Goal: Task Accomplishment & Management: Manage account settings

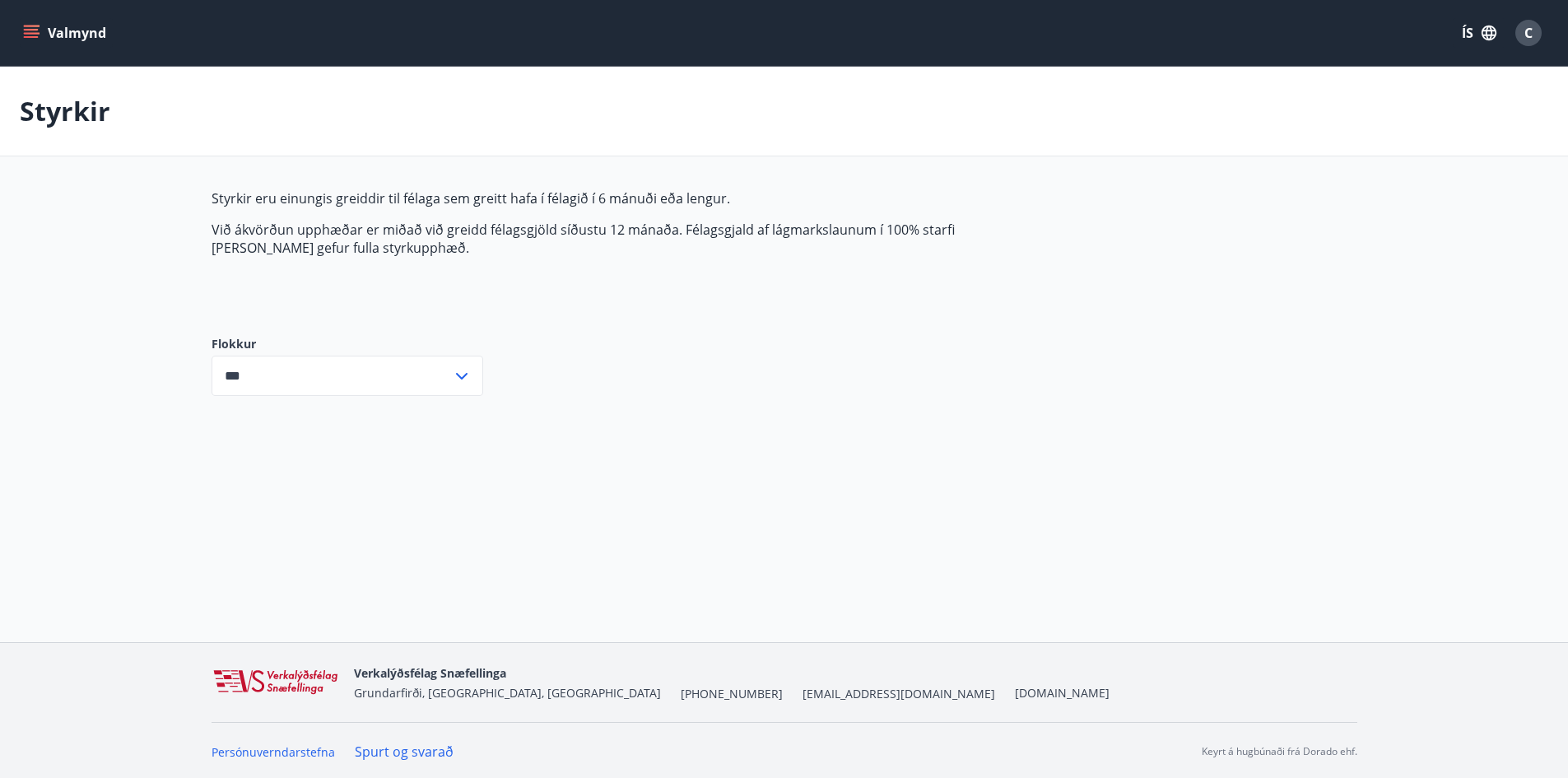
click at [35, 42] on button "Valmynd" at bounding box center [66, 32] width 93 height 30
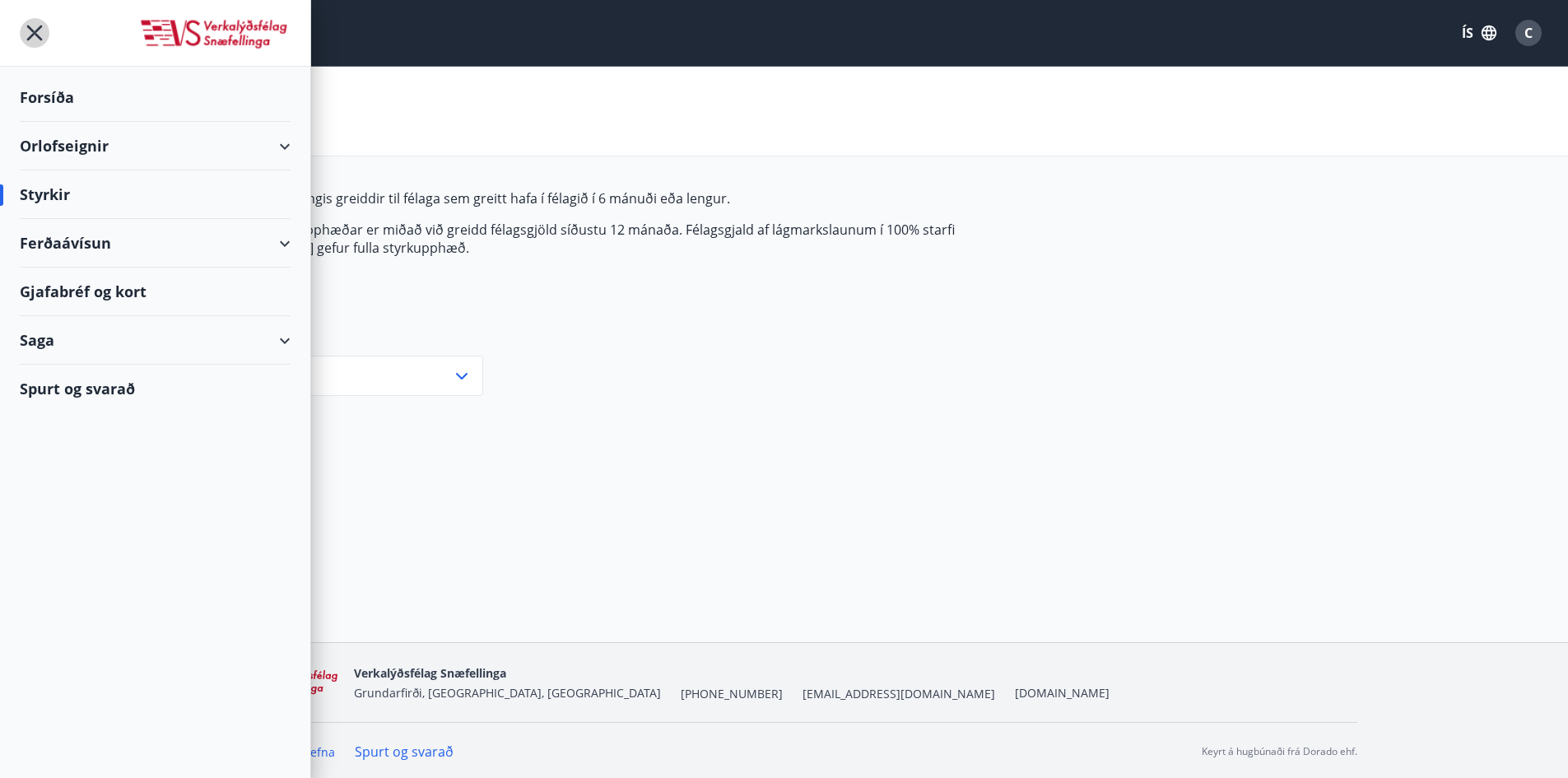
click at [27, 36] on icon "menu" at bounding box center [34, 32] width 30 height 30
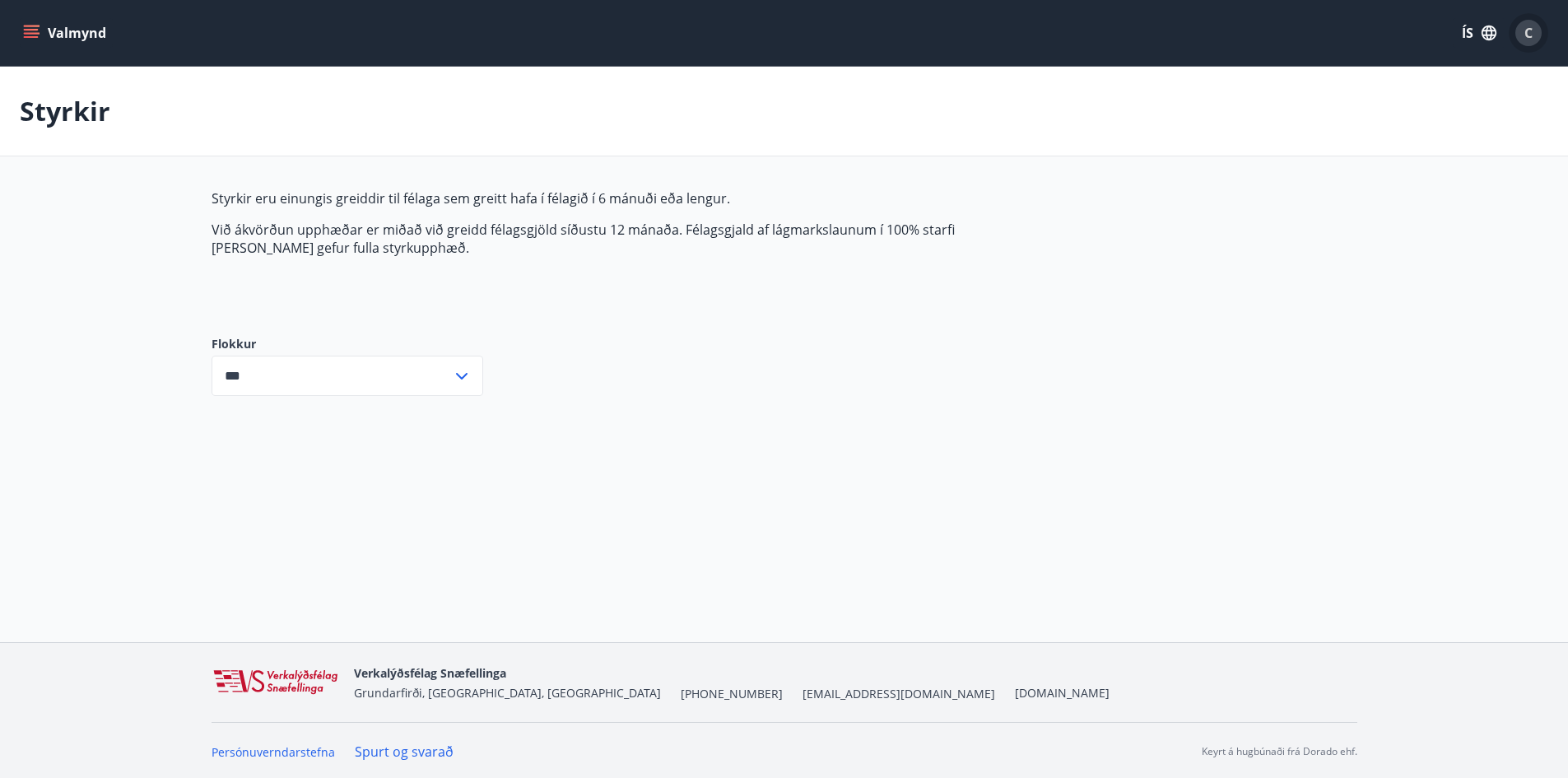
click at [1520, 37] on div "C" at bounding box center [1528, 32] width 26 height 26
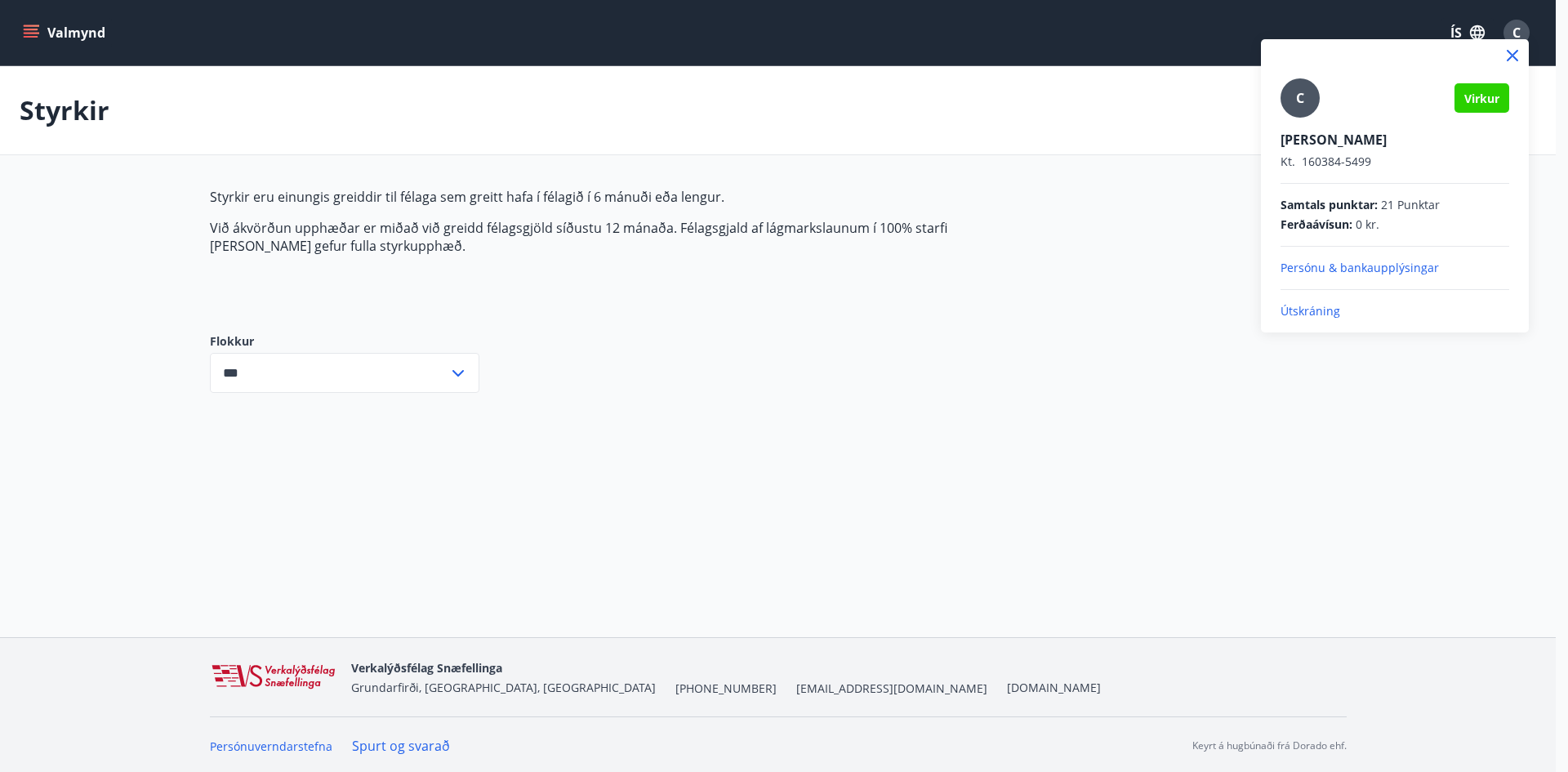
click at [1313, 312] on p "Útskráning" at bounding box center [1395, 311] width 229 height 16
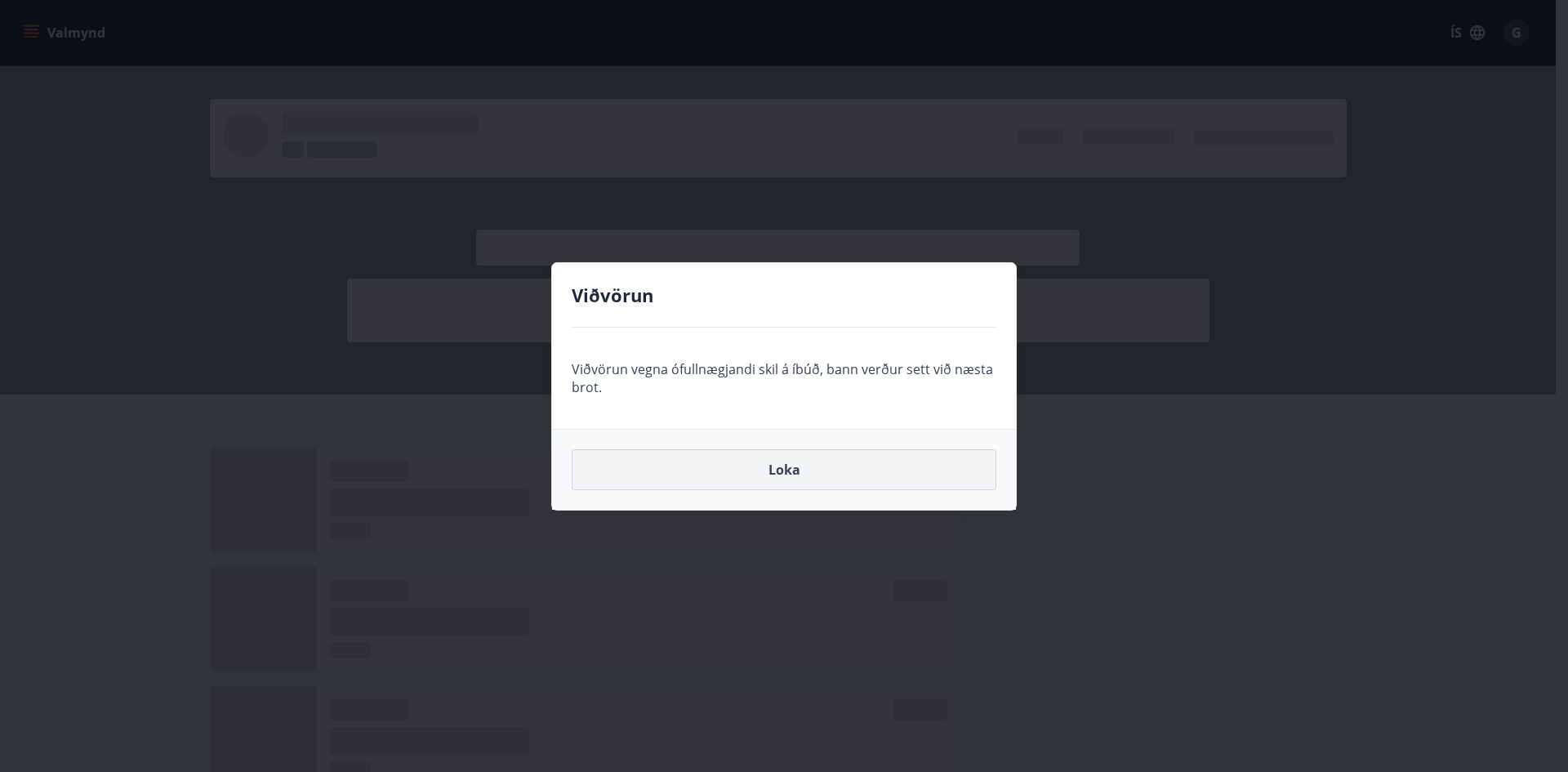
click at [817, 478] on button "Loka" at bounding box center [784, 470] width 425 height 41
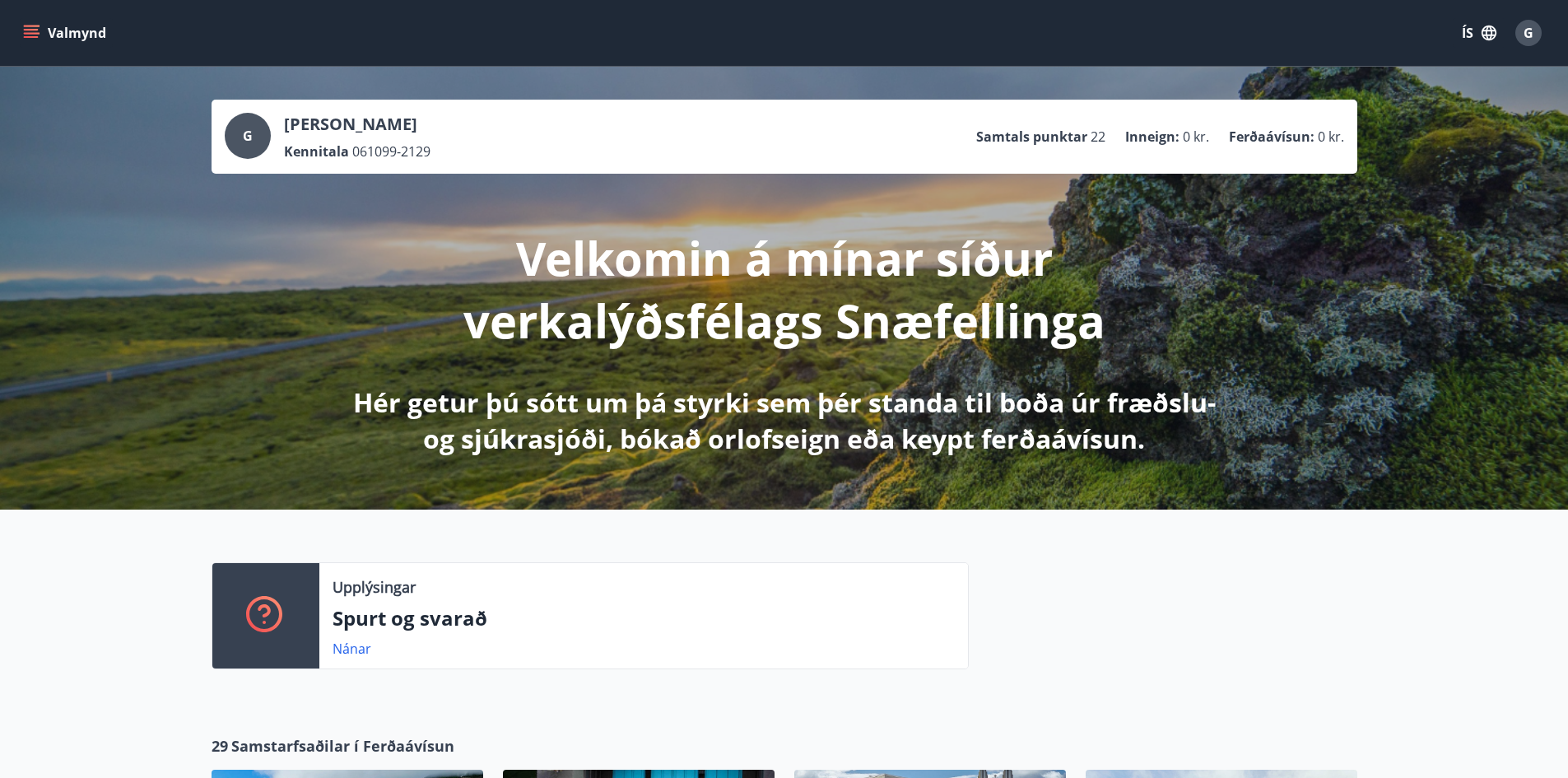
click at [30, 30] on icon "menu" at bounding box center [31, 30] width 14 height 2
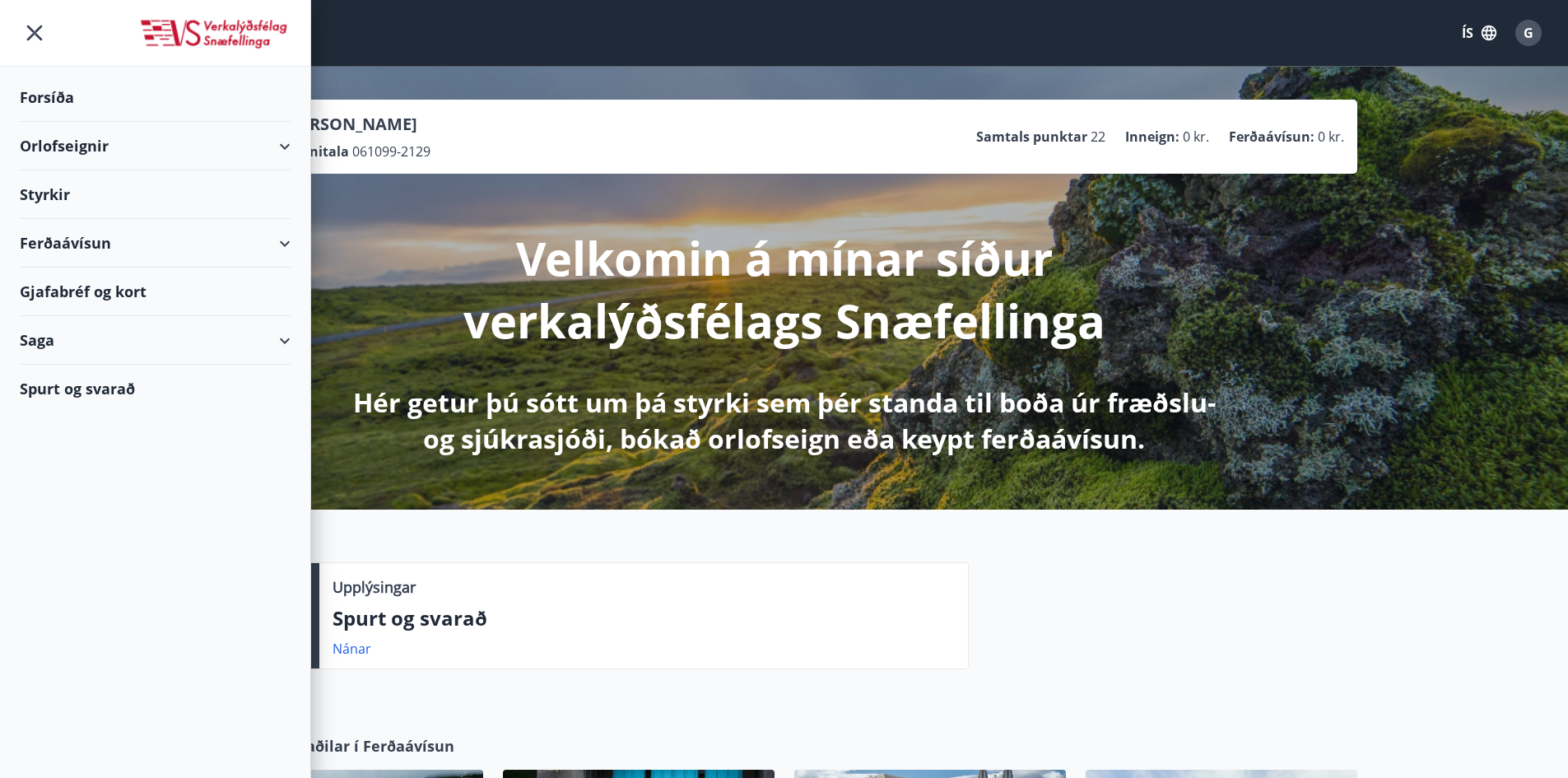
click at [66, 122] on div "Styrkir" at bounding box center [155, 97] width 271 height 49
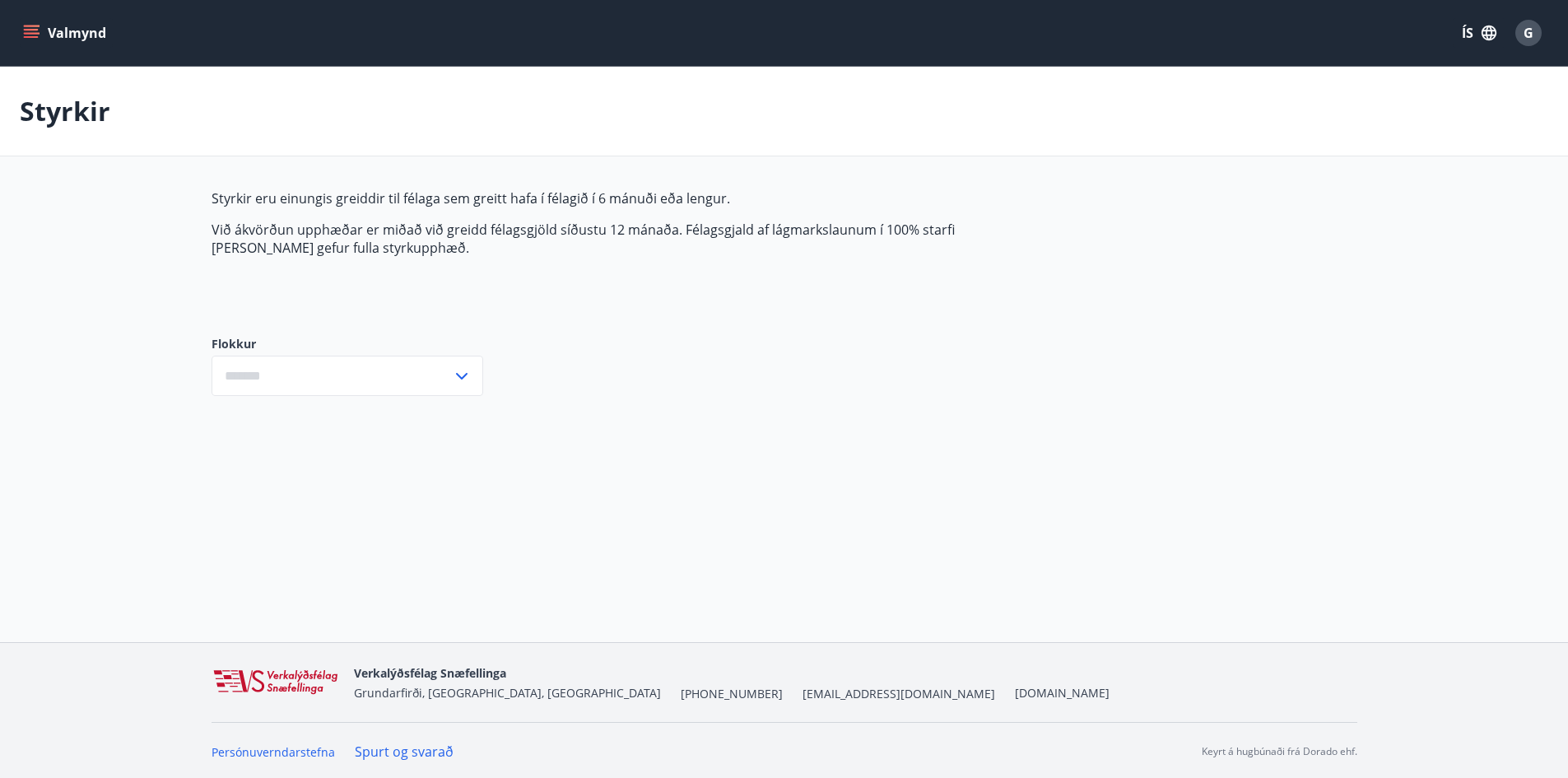
type input "***"
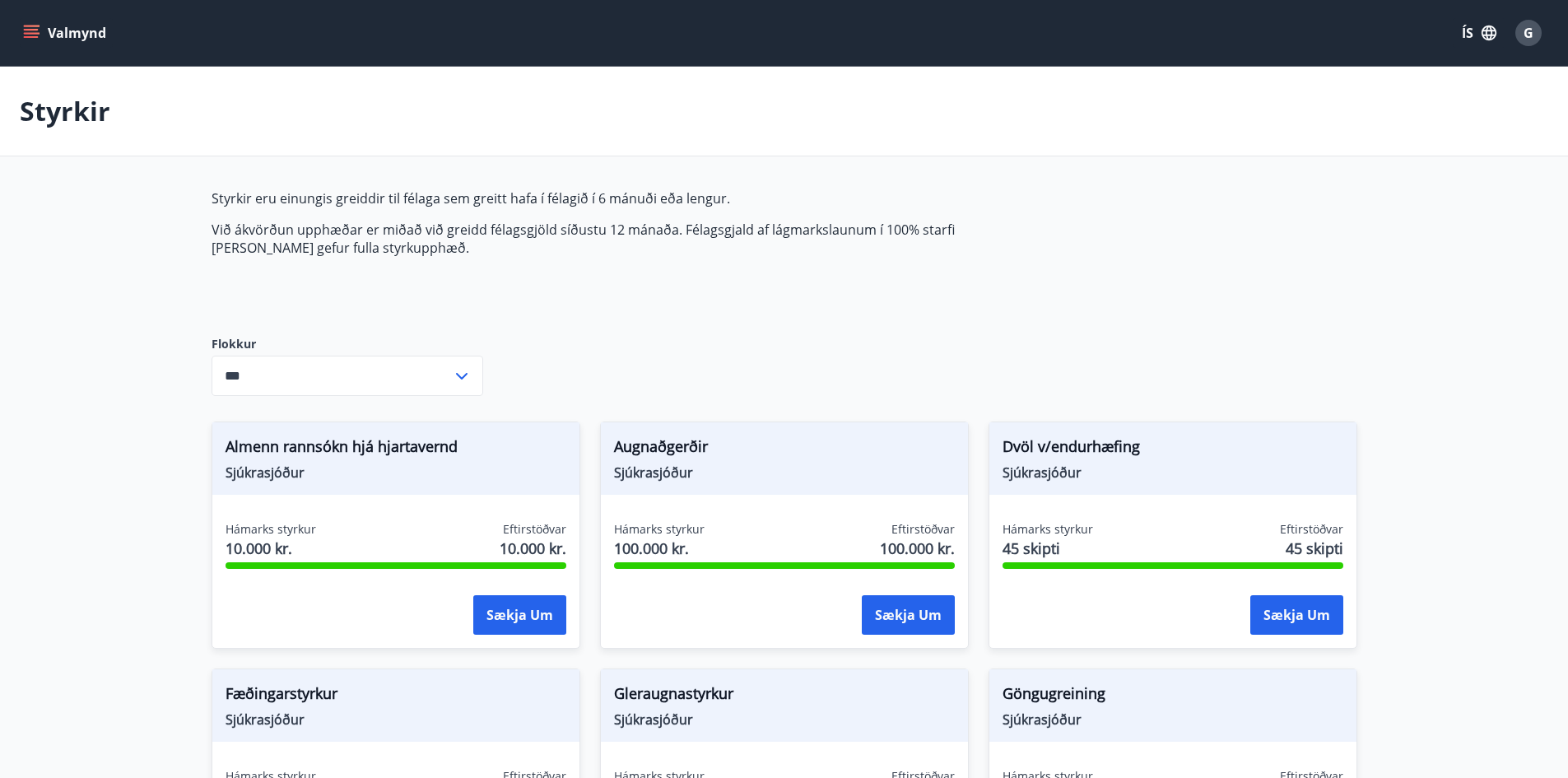
click at [1529, 42] on div "G" at bounding box center [1528, 32] width 26 height 26
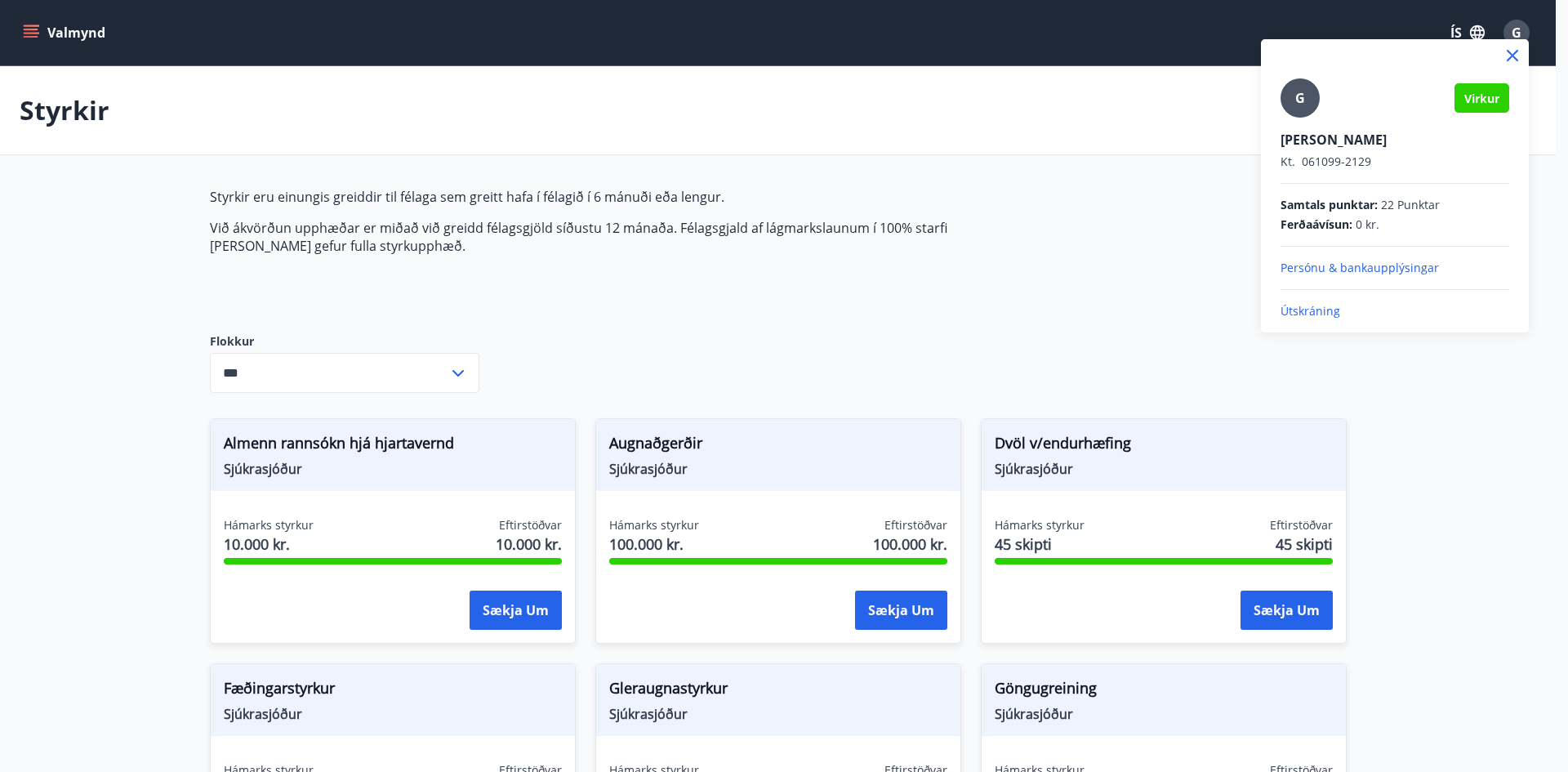
drag, startPoint x: 1306, startPoint y: 314, endPoint x: 1262, endPoint y: 315, distance: 44.0
click at [1306, 313] on p "Útskráning" at bounding box center [1395, 311] width 229 height 16
